Goal: Task Accomplishment & Management: Manage account settings

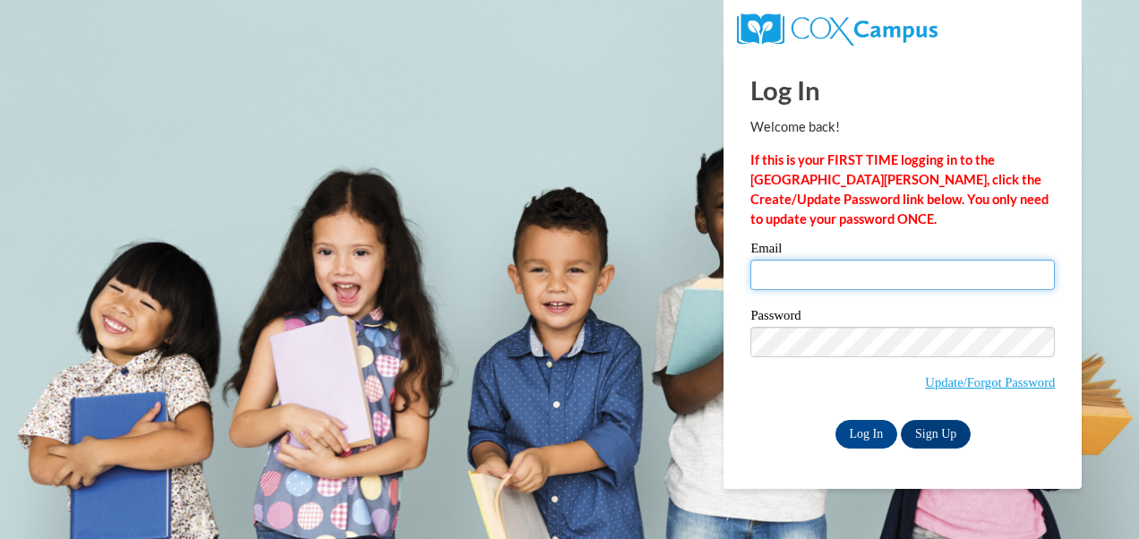
click at [904, 272] on input "Email" at bounding box center [902, 275] width 304 height 30
type input "[PERSON_NAME][EMAIL_ADDRESS][PERSON_NAME][PERSON_NAME][DOMAIN_NAME]"
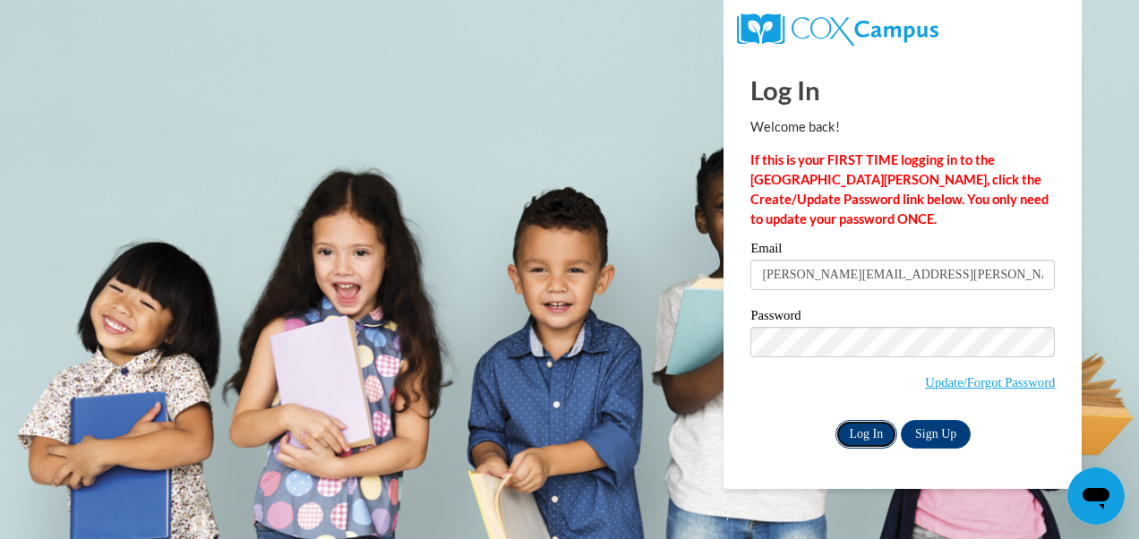
click at [852, 432] on input "Log In" at bounding box center [866, 434] width 63 height 29
